Goal: Task Accomplishment & Management: Complete application form

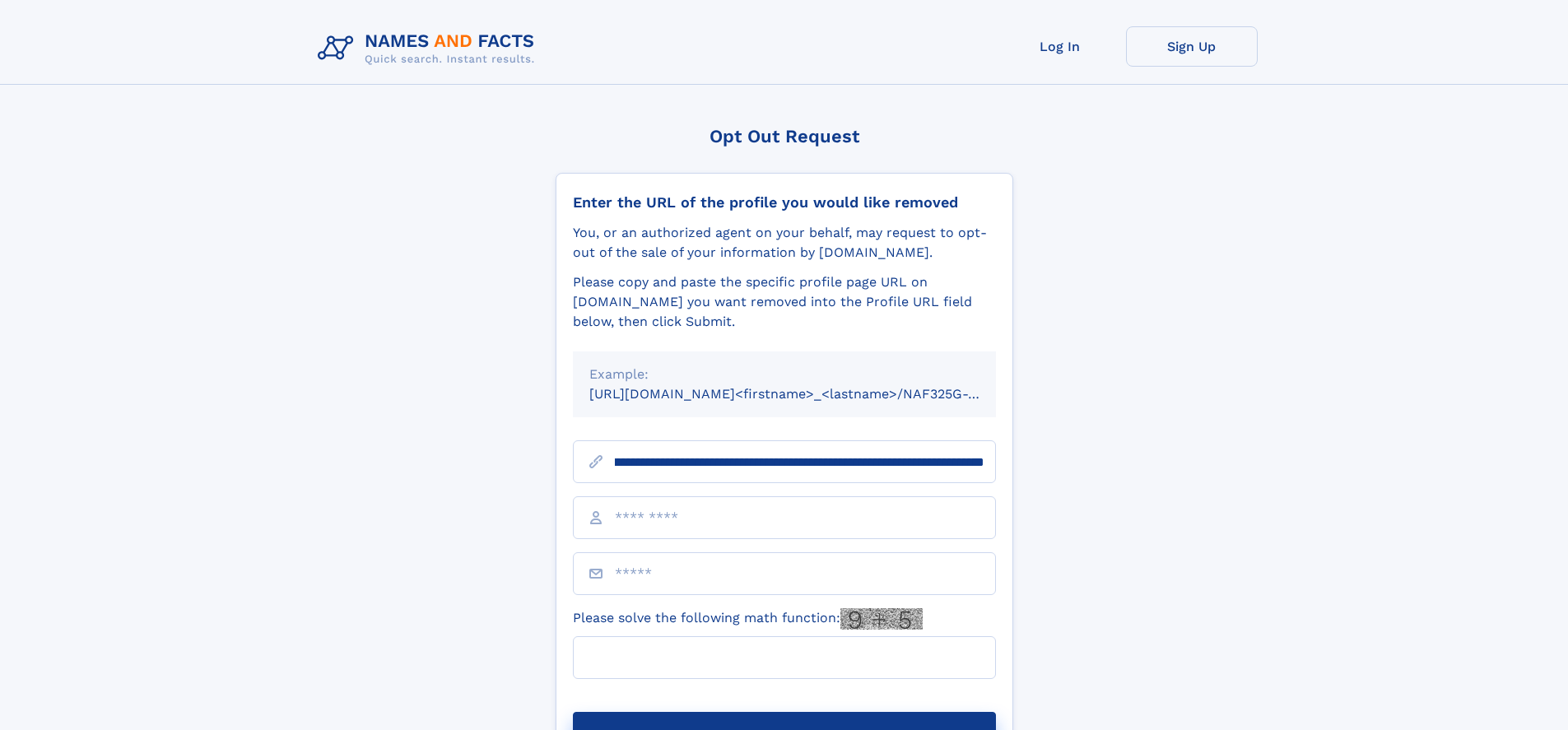
scroll to position [0, 209]
type input "**********"
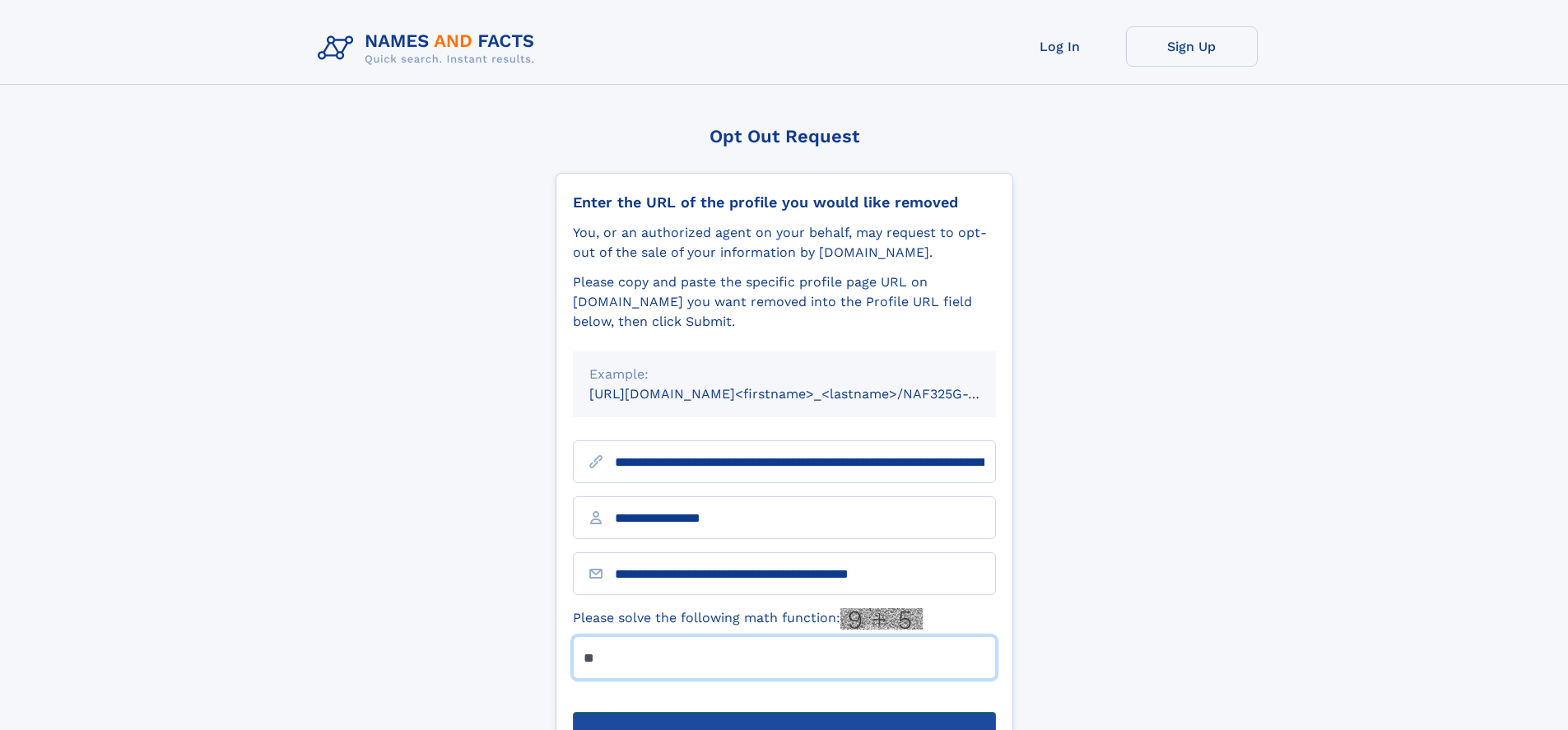
type input "**"
click at [784, 712] on button "Submit Opt Out Request" at bounding box center [784, 738] width 423 height 52
